Goal: Information Seeking & Learning: Learn about a topic

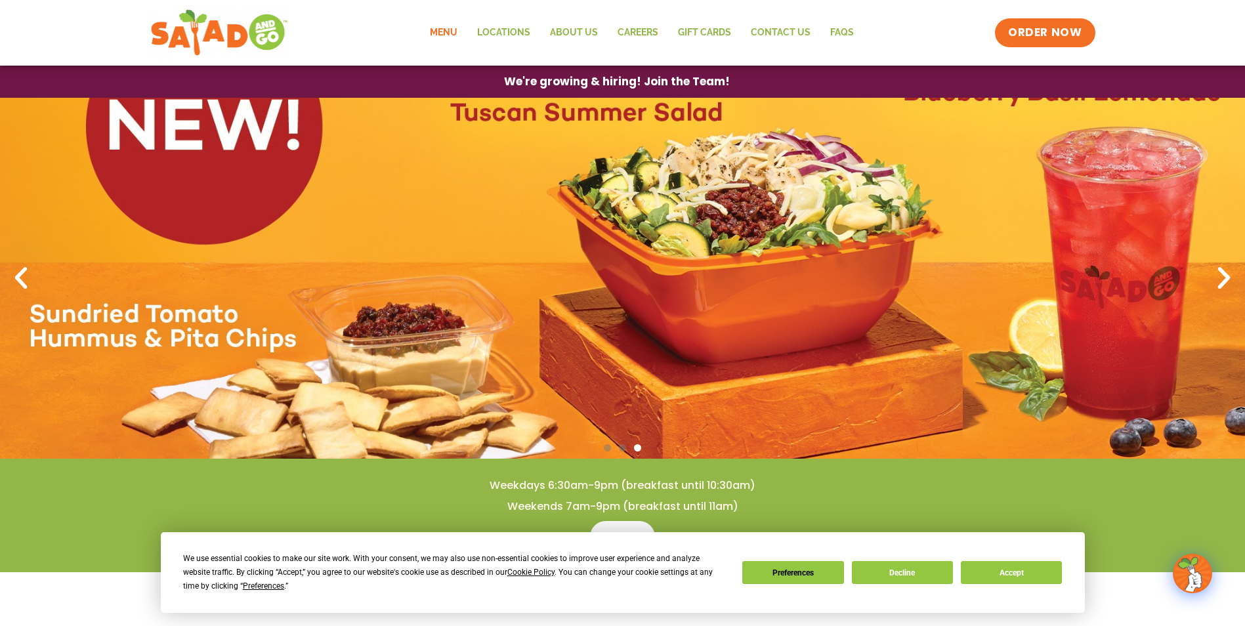
click at [438, 33] on link "Menu" at bounding box center [443, 33] width 47 height 30
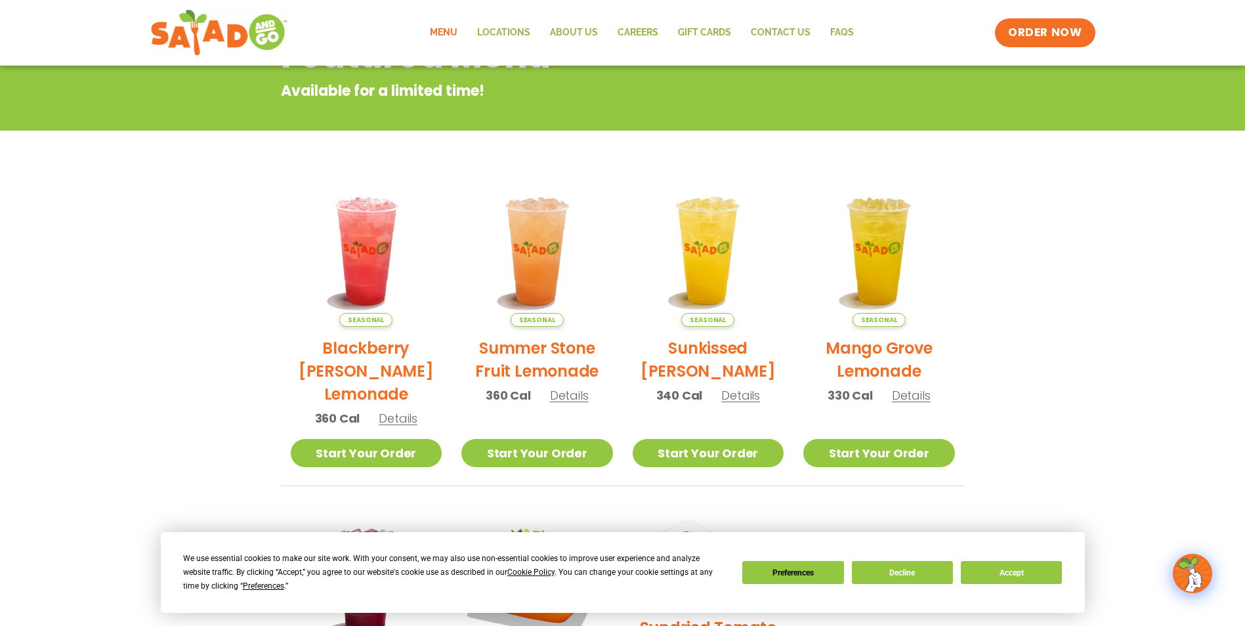
scroll to position [66, 0]
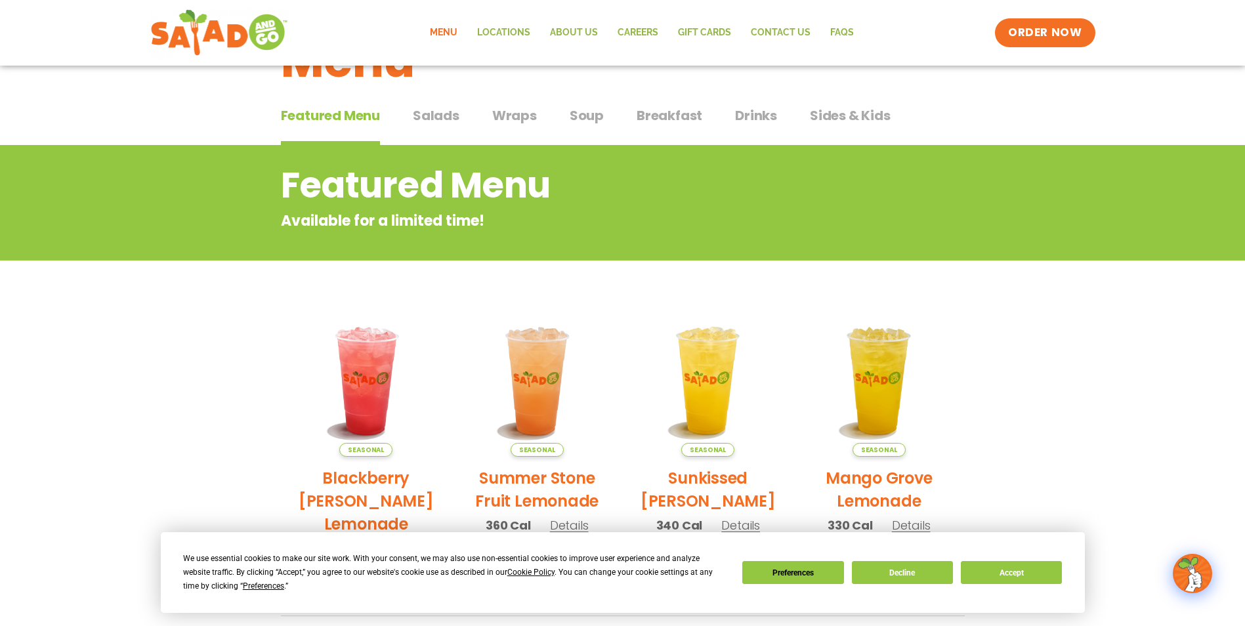
click at [523, 110] on span "Wraps" at bounding box center [514, 116] width 45 height 20
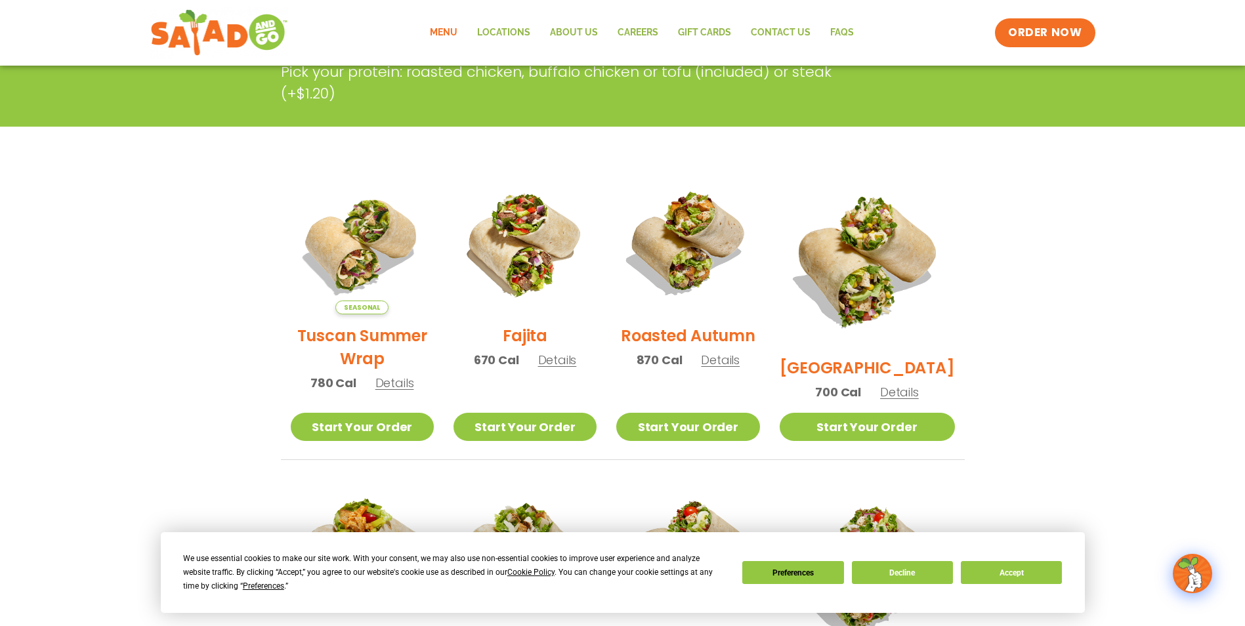
scroll to position [263, 0]
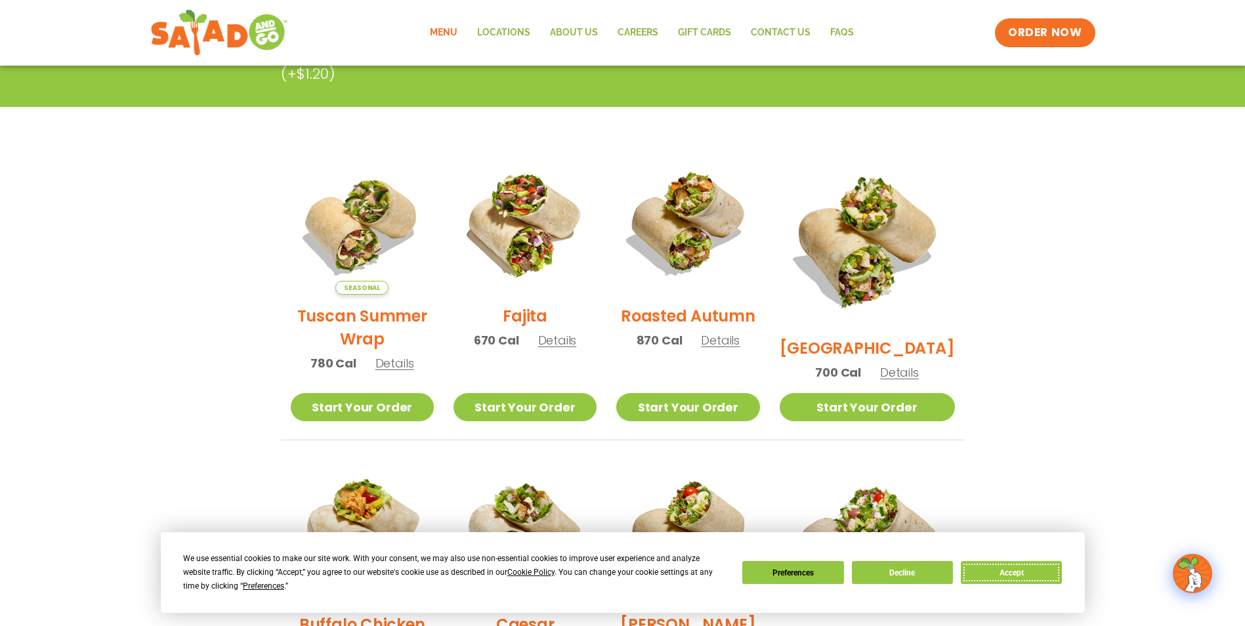
click at [1043, 572] on button "Accept" at bounding box center [1011, 572] width 101 height 23
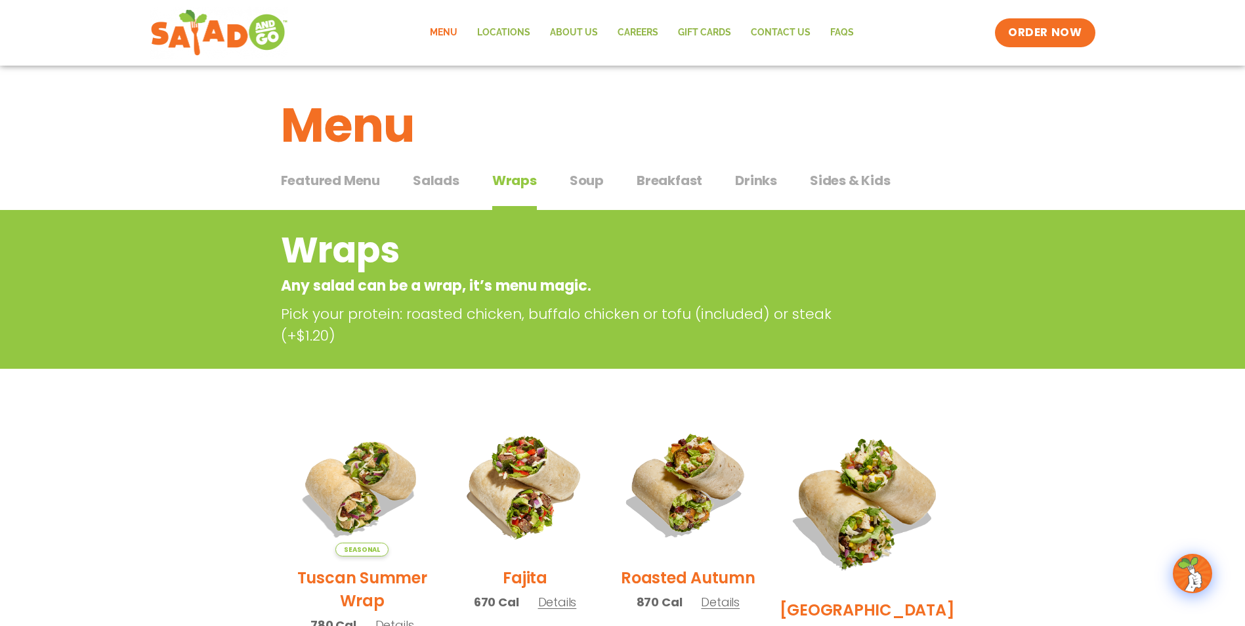
scroll to position [0, 0]
click at [449, 184] on span "Salads" at bounding box center [436, 181] width 47 height 20
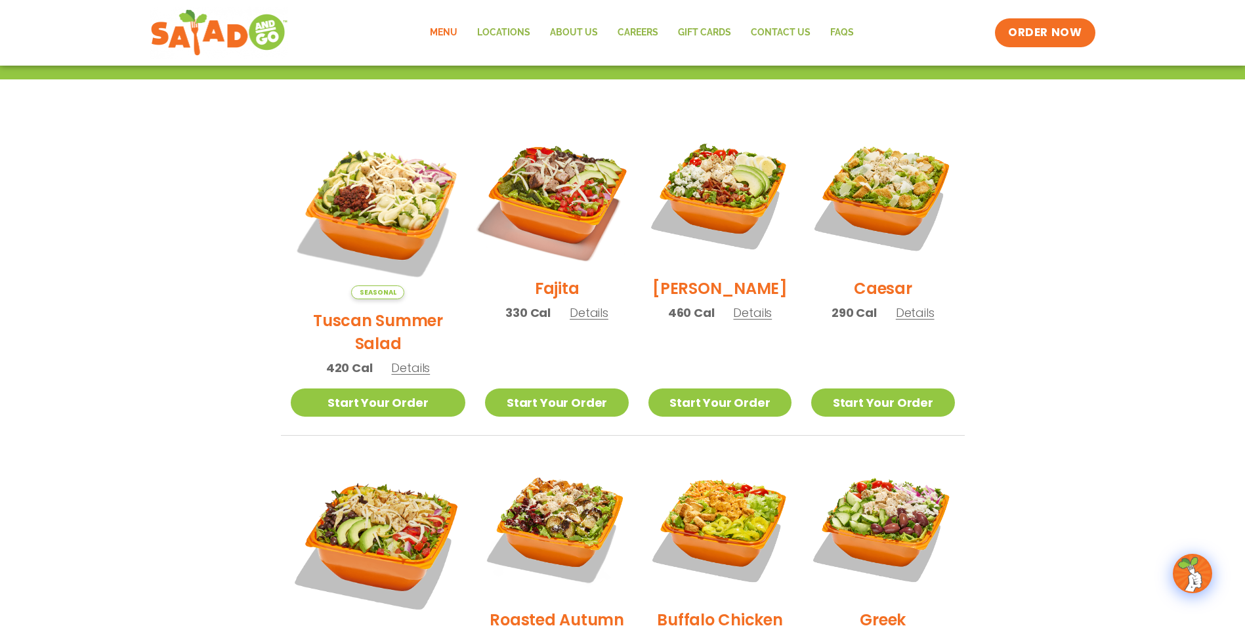
scroll to position [328, 0]
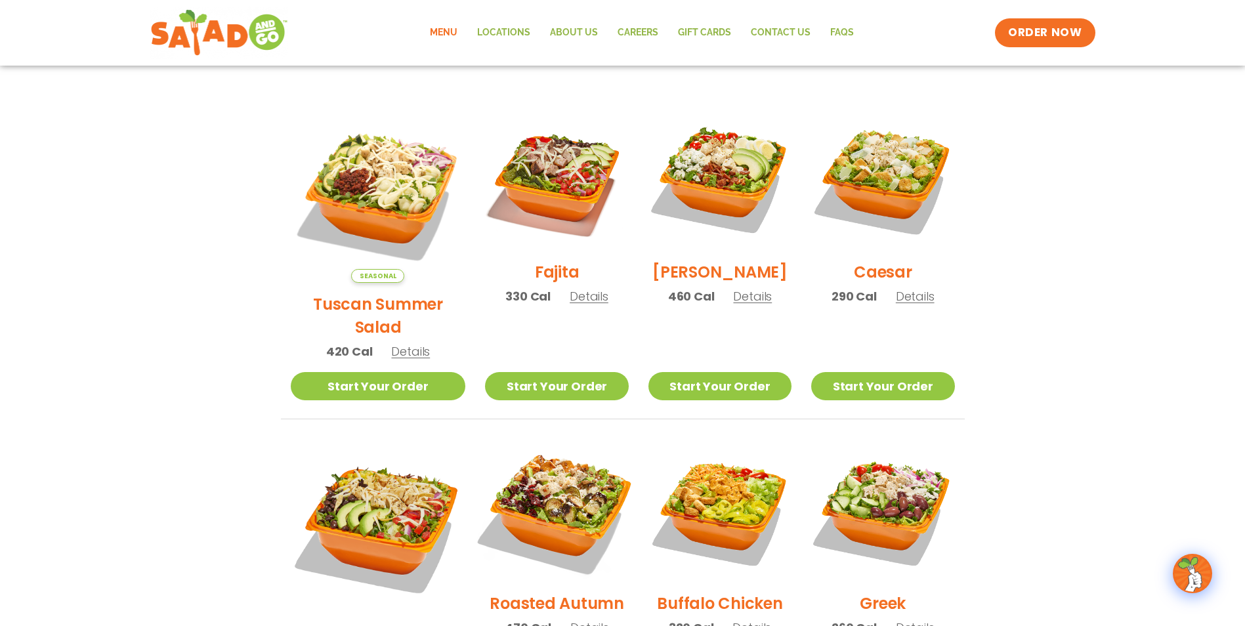
click at [570, 477] on img at bounding box center [557, 511] width 168 height 168
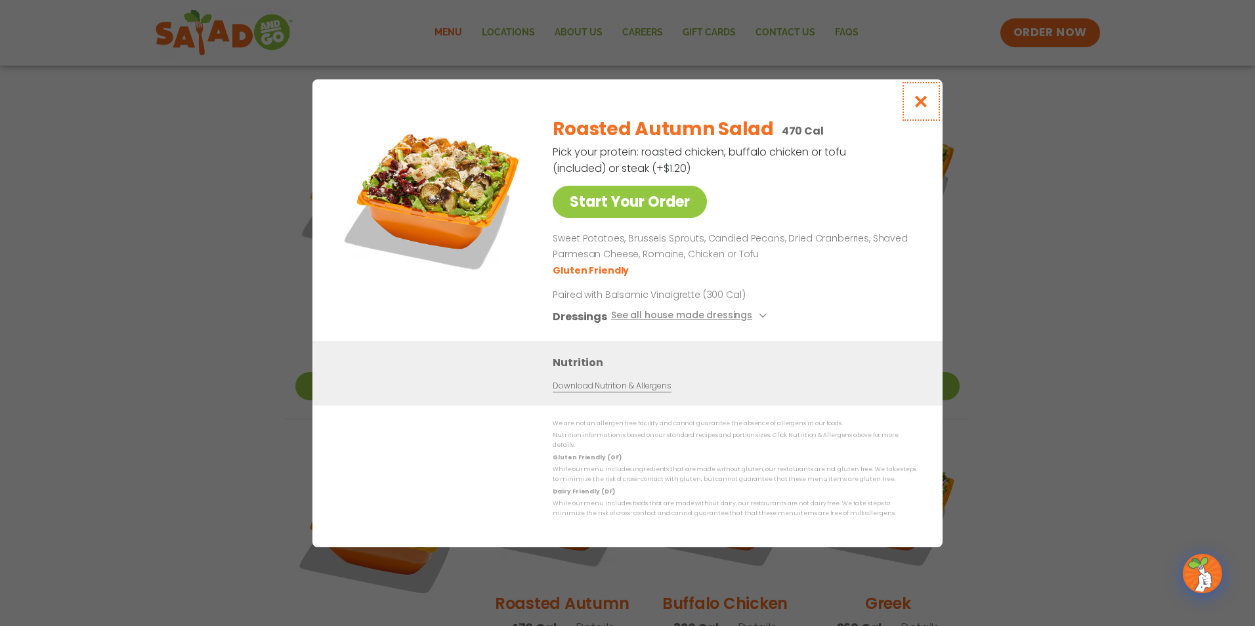
click at [927, 108] on icon "Close modal" at bounding box center [921, 102] width 16 height 14
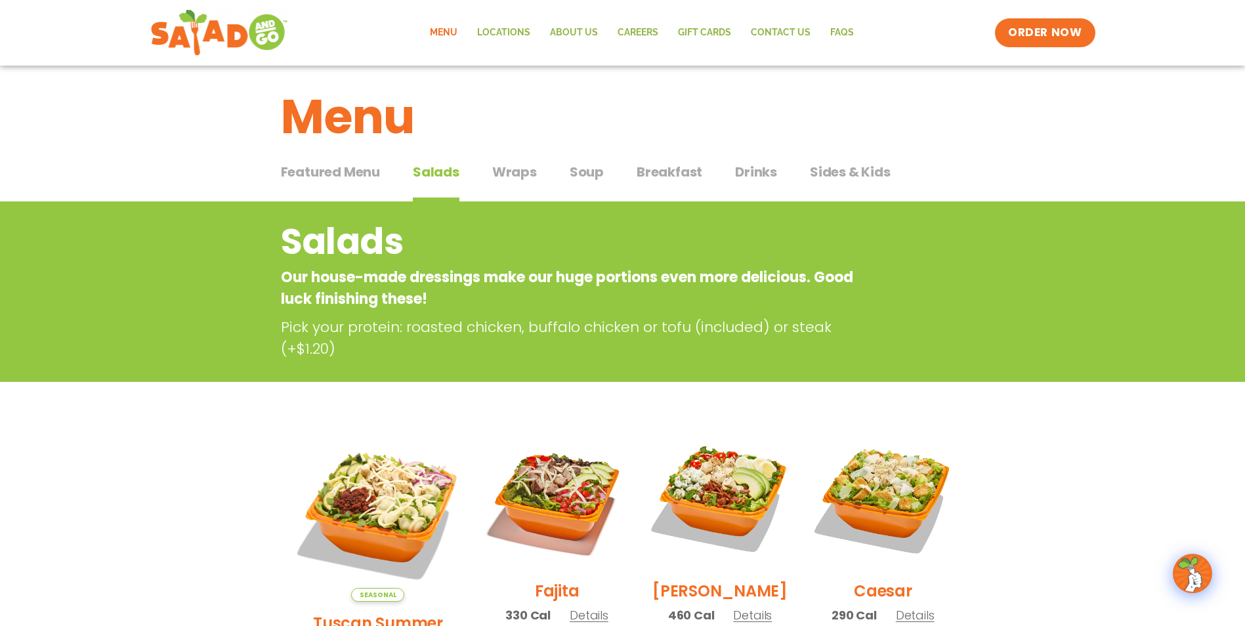
scroll to position [0, 0]
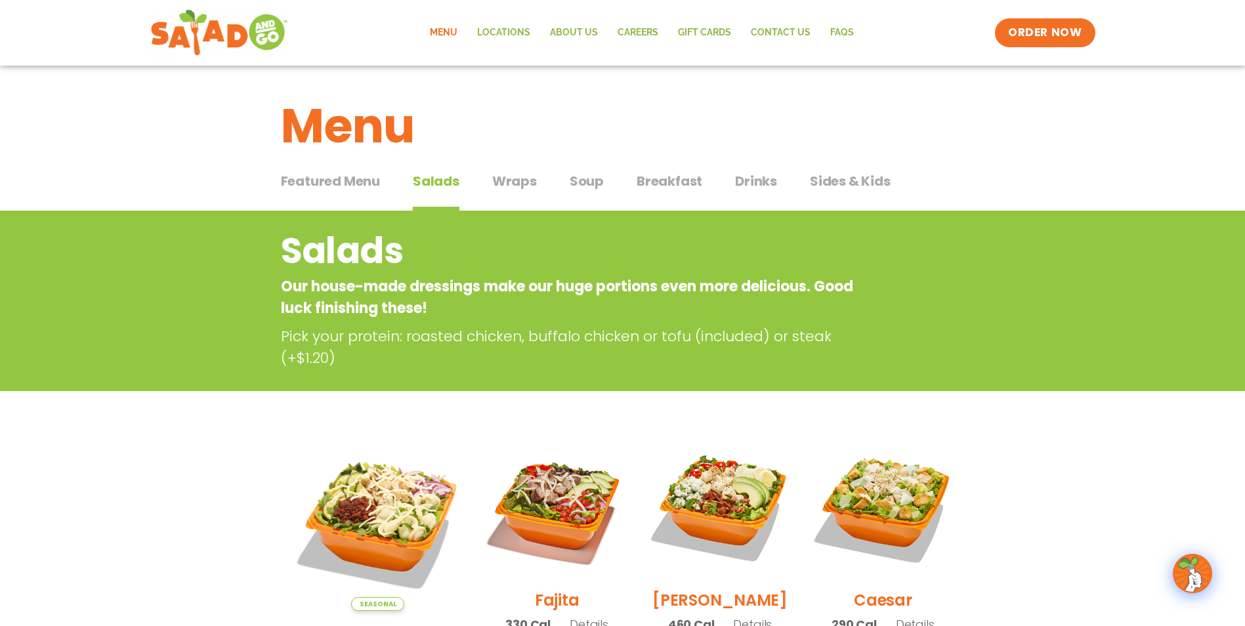
click at [502, 184] on span "Wraps" at bounding box center [514, 181] width 45 height 20
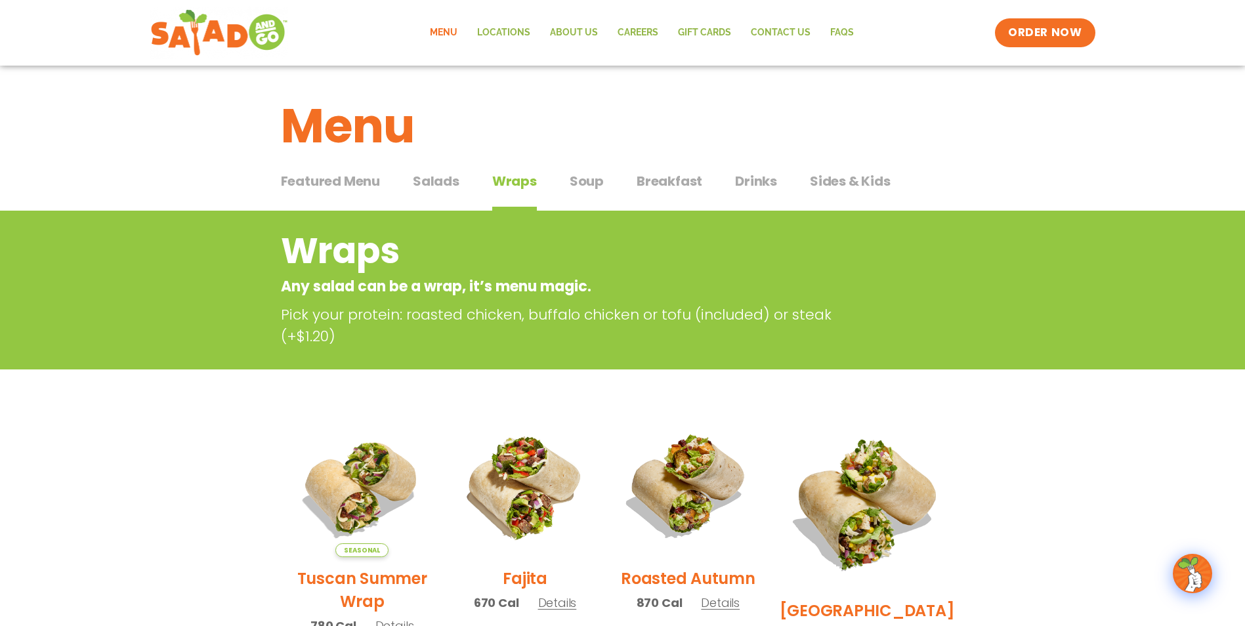
click at [589, 190] on span "Soup" at bounding box center [587, 181] width 34 height 20
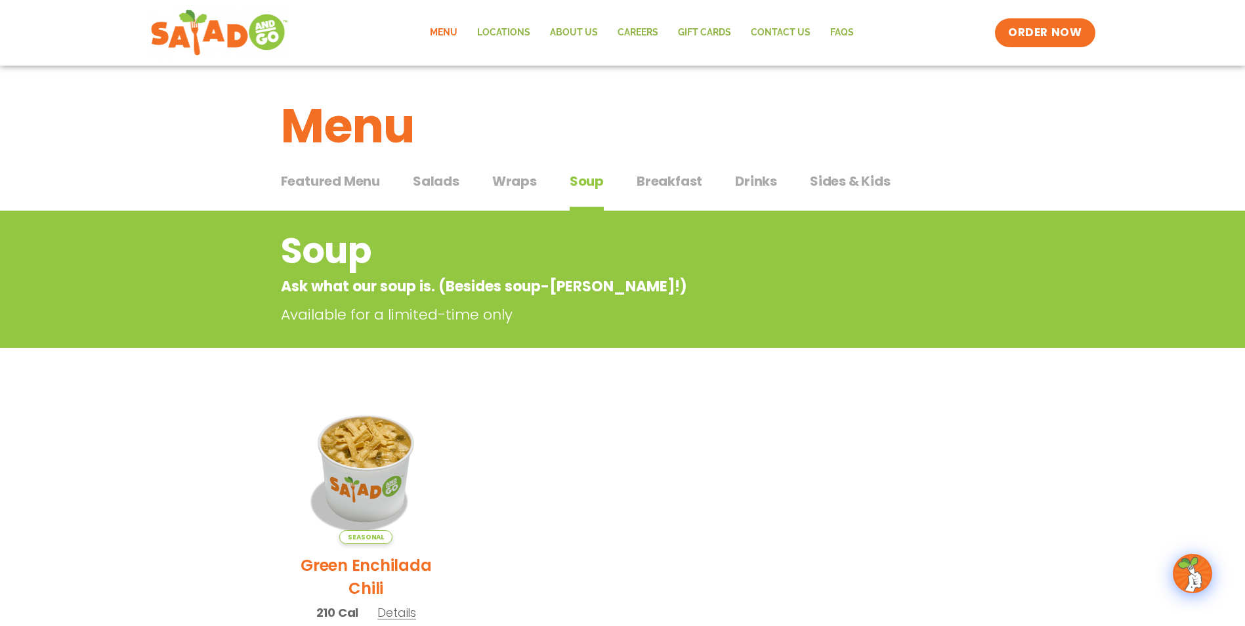
click at [684, 176] on span "Breakfast" at bounding box center [670, 181] width 66 height 20
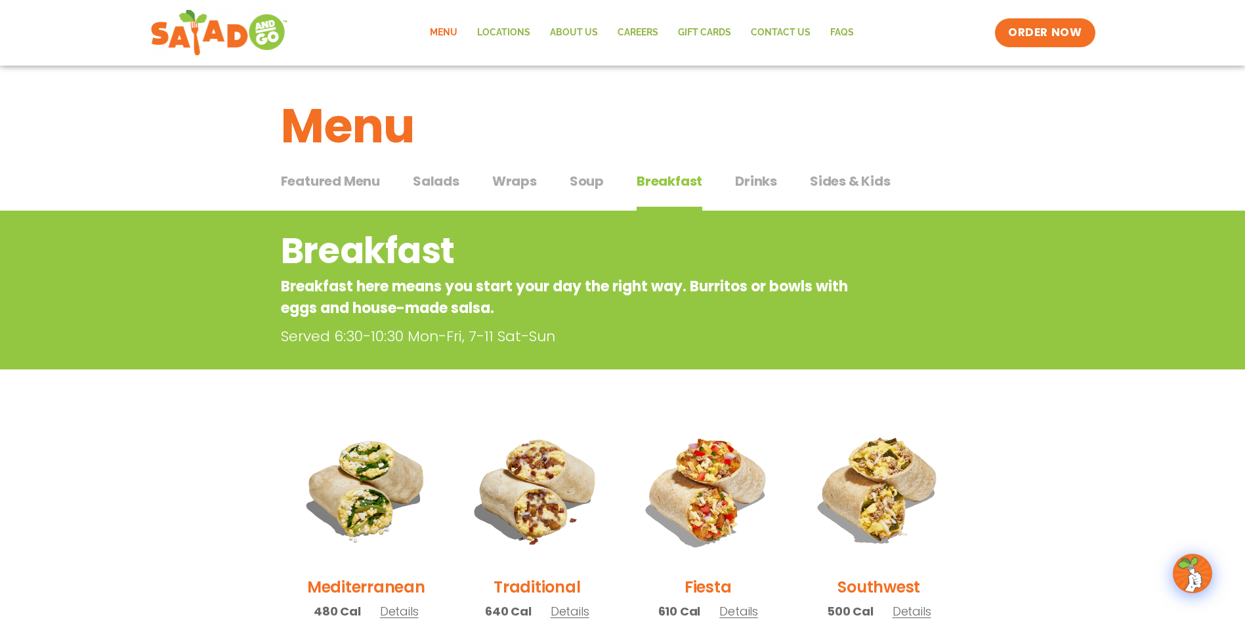
click at [750, 185] on span "Drinks" at bounding box center [756, 181] width 42 height 20
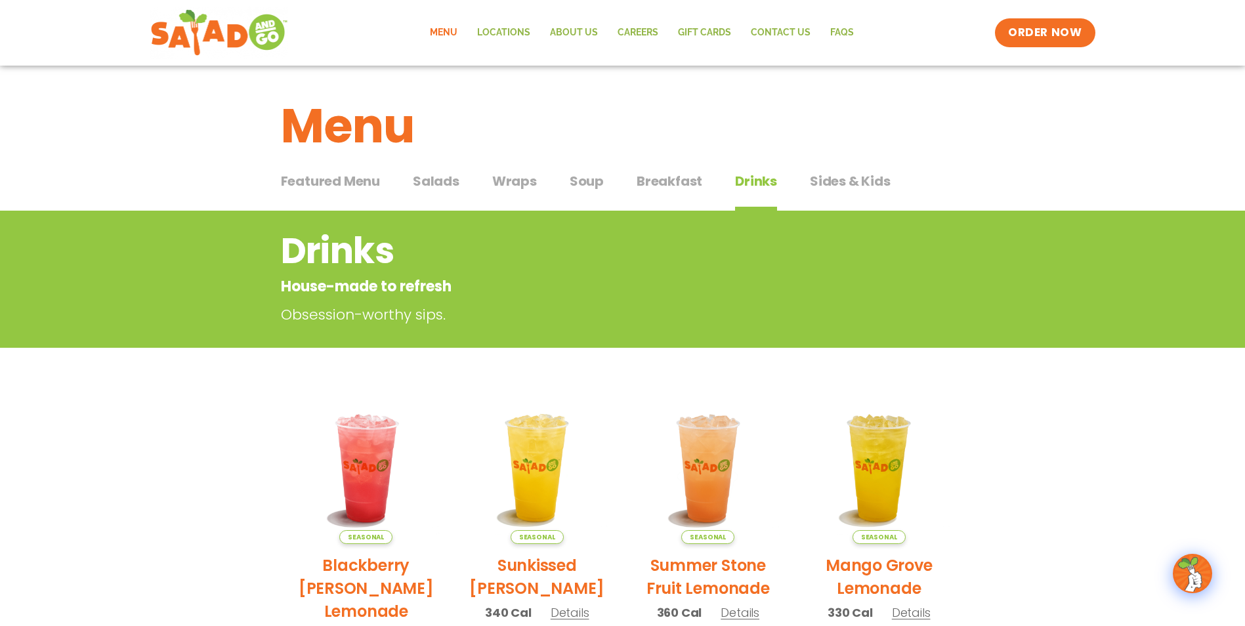
click at [813, 182] on span "Sides & Kids" at bounding box center [850, 181] width 81 height 20
